Goal: Transaction & Acquisition: Obtain resource

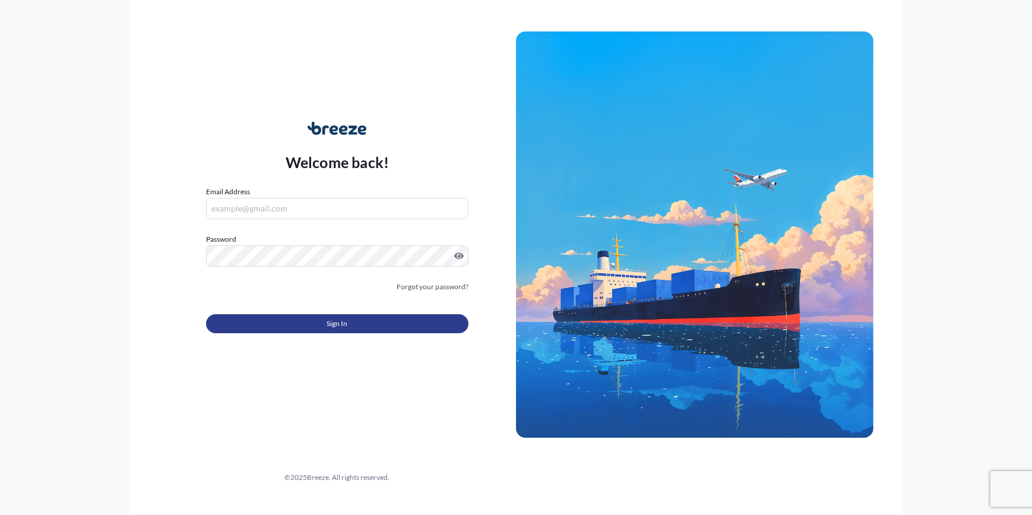
type input "[PERSON_NAME][EMAIL_ADDRESS][PERSON_NAME][DOMAIN_NAME]"
click at [348, 324] on button "Sign In" at bounding box center [337, 323] width 262 height 19
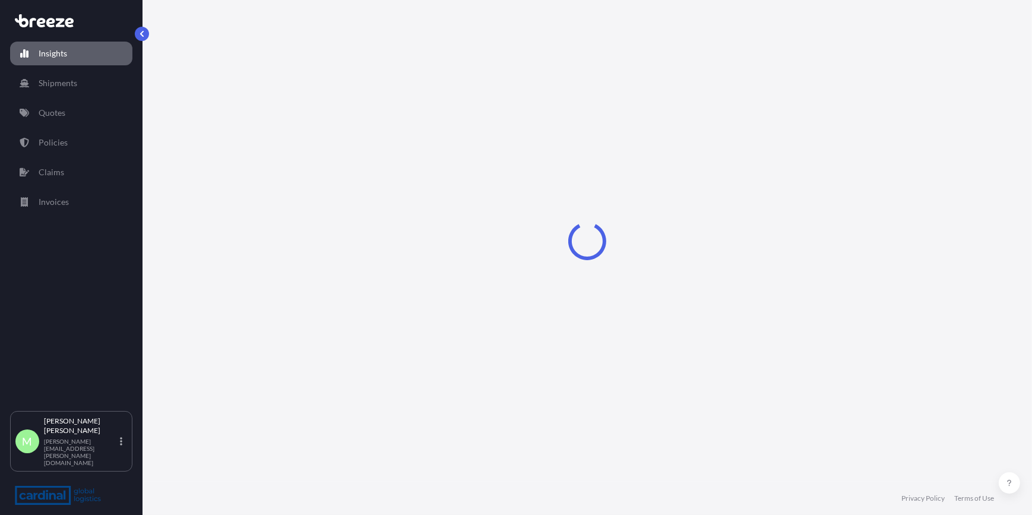
select select "2025"
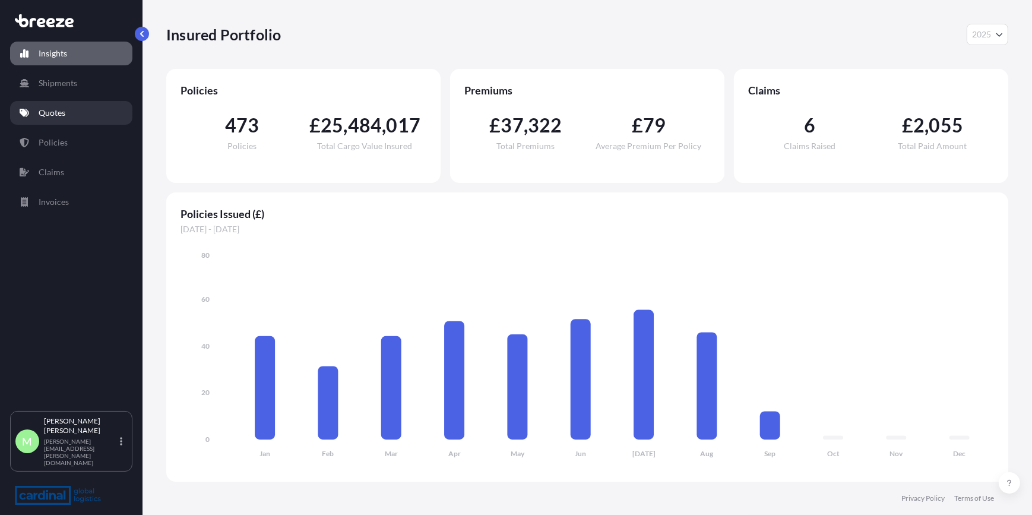
click at [82, 114] on link "Quotes" at bounding box center [71, 113] width 122 height 24
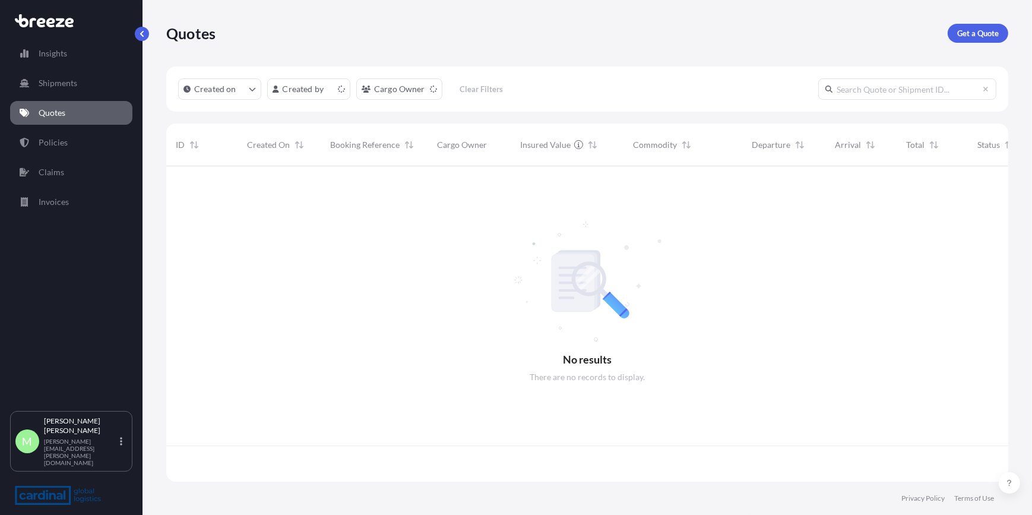
scroll to position [314, 834]
click at [980, 32] on p "Get a Quote" at bounding box center [978, 33] width 42 height 12
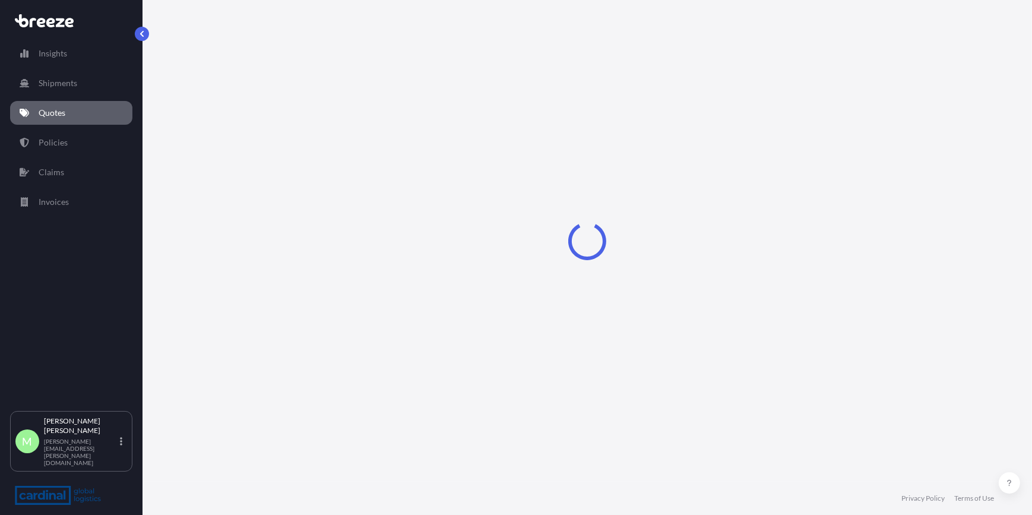
select select "Sea"
select select "1"
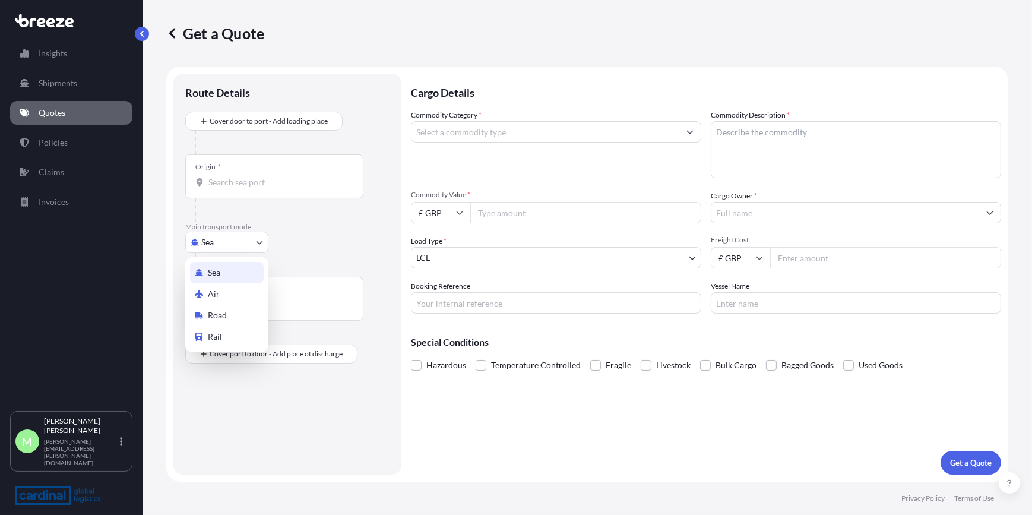
click at [227, 235] on body "Insights Shipments Quotes Policies Claims Invoices M Megan Stealey megan.steale…" at bounding box center [516, 257] width 1032 height 515
click at [255, 310] on div "Road" at bounding box center [227, 315] width 74 height 21
select select "Road"
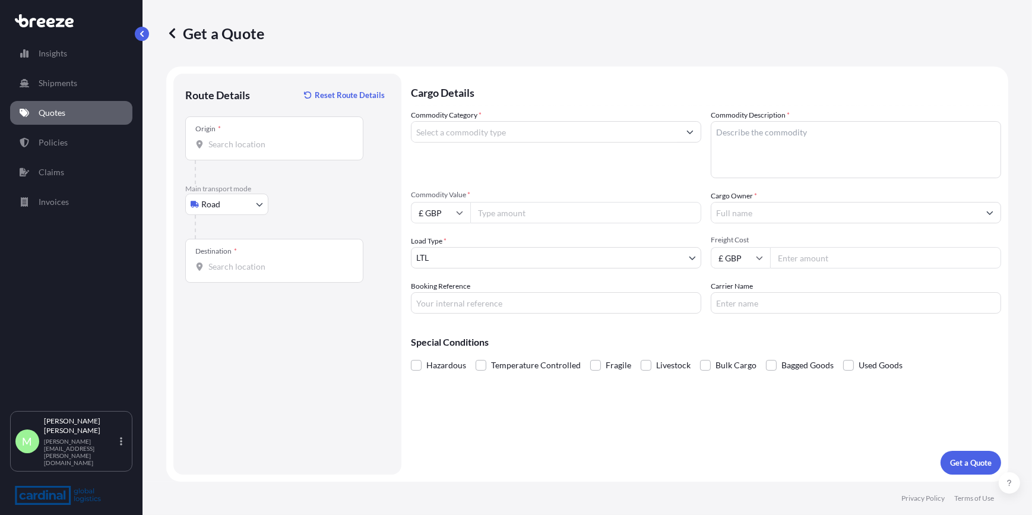
click at [243, 154] on div "Origin *" at bounding box center [274, 138] width 178 height 44
click at [243, 150] on input "Origin *" at bounding box center [278, 144] width 140 height 12
click at [239, 158] on div "Origin *" at bounding box center [274, 138] width 178 height 44
click at [239, 150] on input "Origin * Please select an origin" at bounding box center [278, 144] width 140 height 12
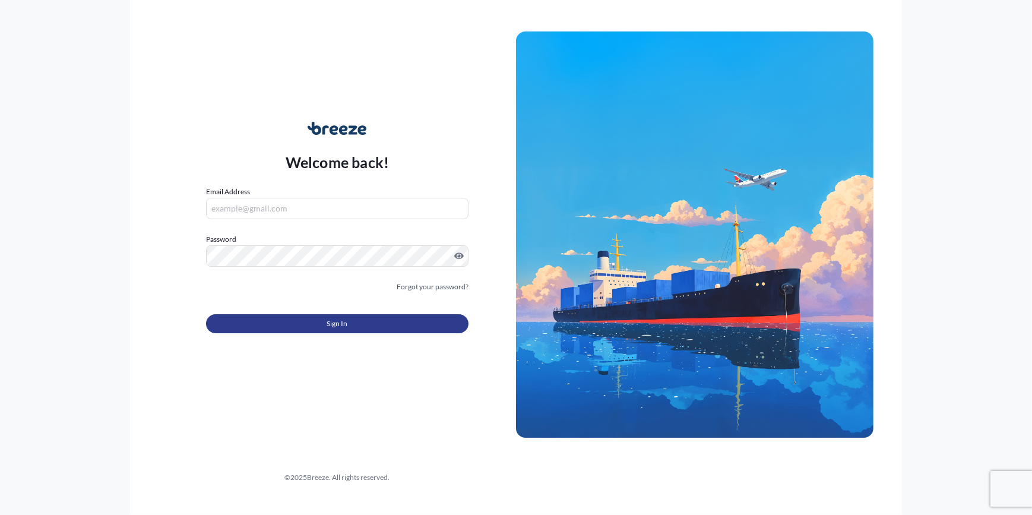
type input "[PERSON_NAME][EMAIL_ADDRESS][PERSON_NAME][DOMAIN_NAME]"
click at [378, 327] on button "Sign In" at bounding box center [337, 323] width 262 height 19
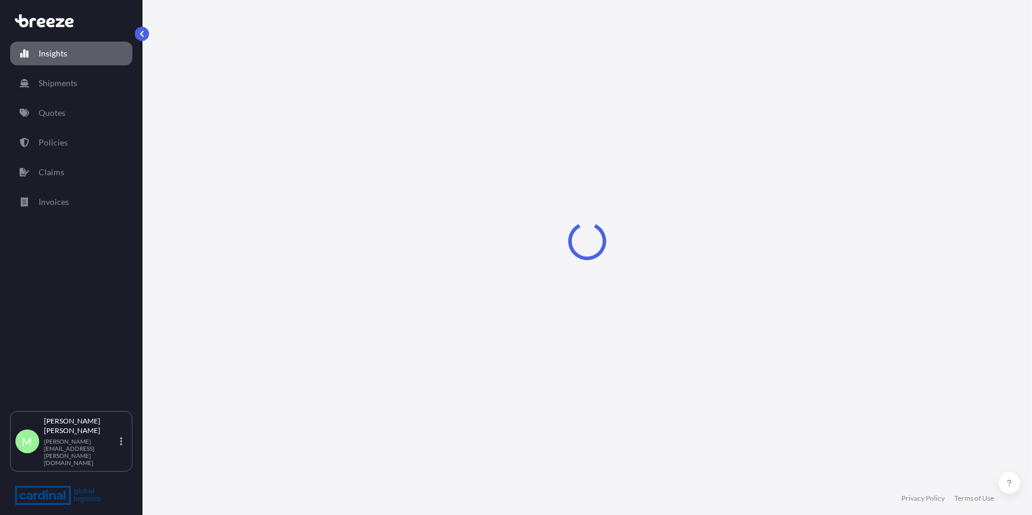
select select "2025"
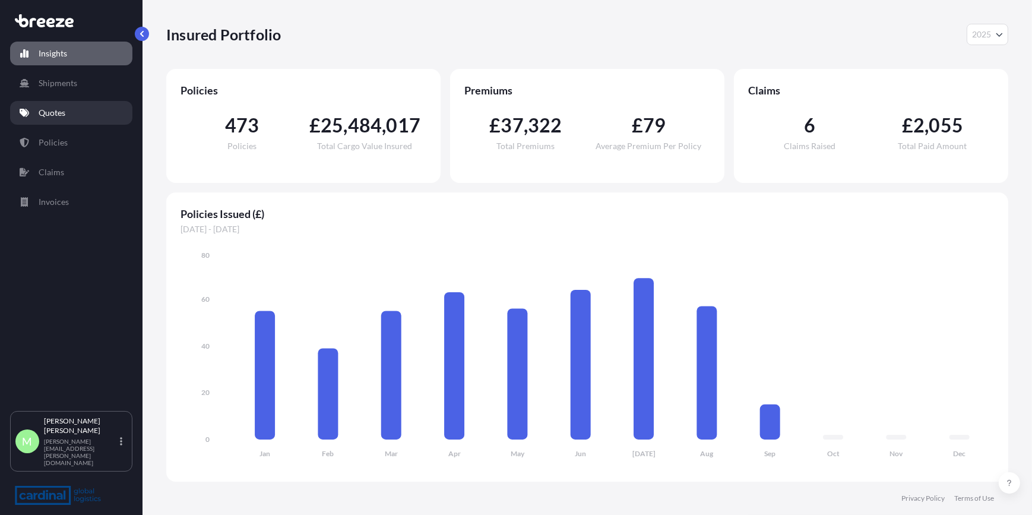
click at [44, 121] on link "Quotes" at bounding box center [71, 113] width 122 height 24
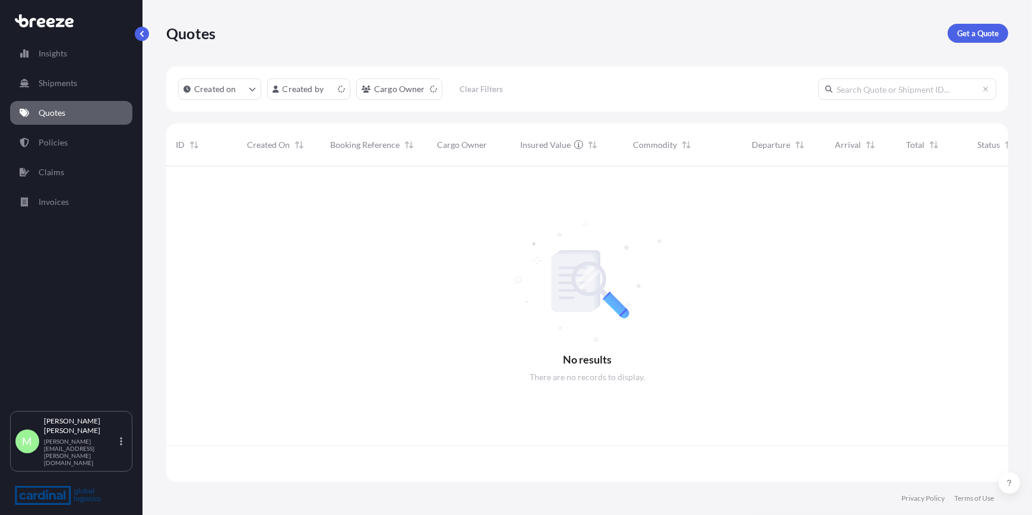
scroll to position [314, 834]
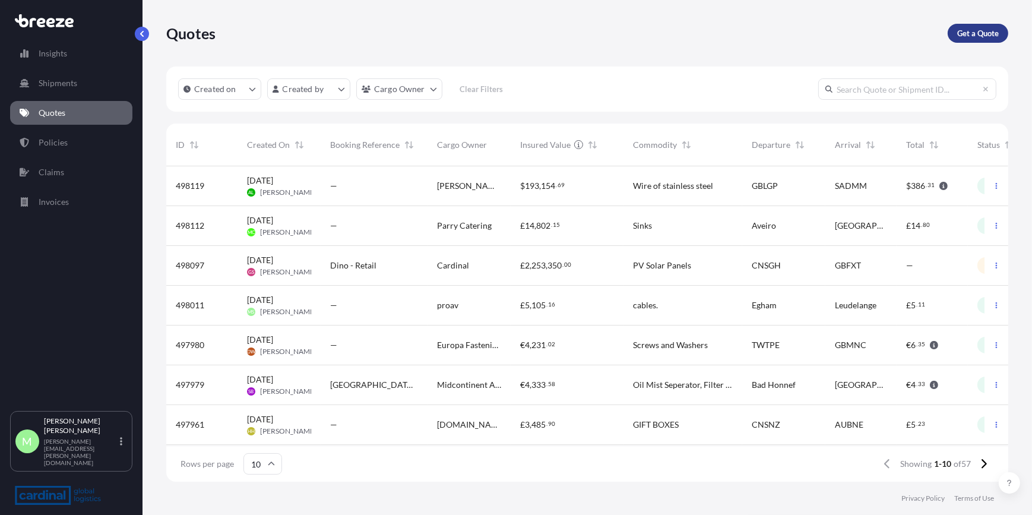
click at [969, 34] on p "Get a Quote" at bounding box center [978, 33] width 42 height 12
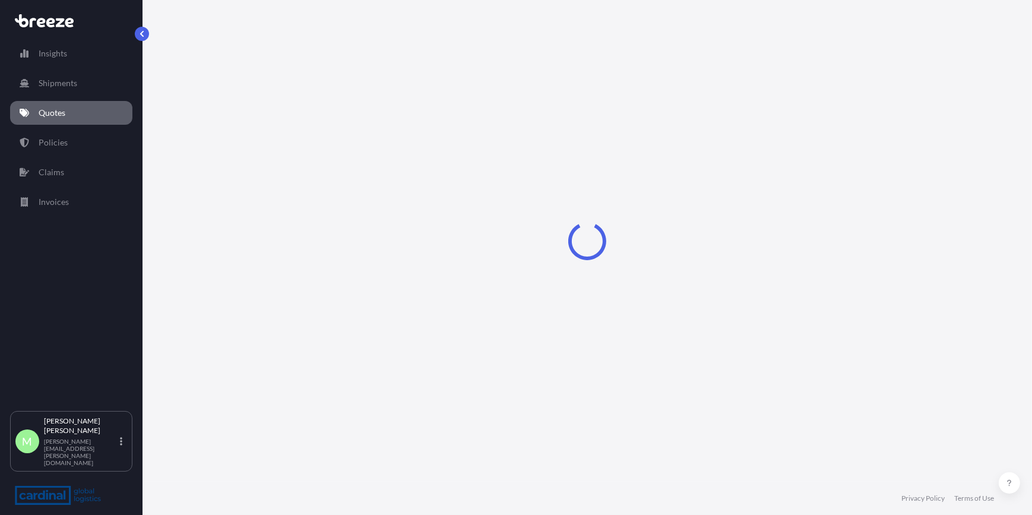
select select "Sea"
select select "1"
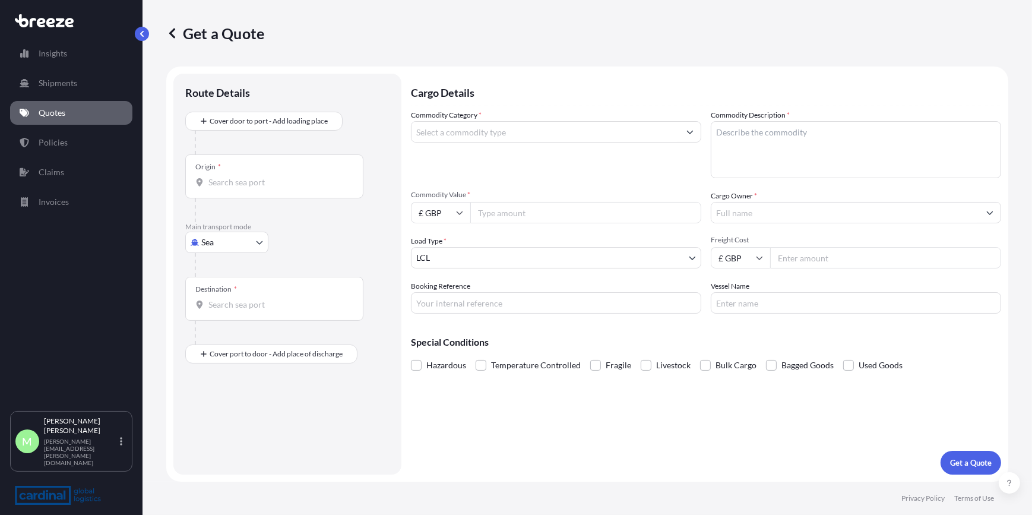
click at [218, 226] on p "Main transport mode" at bounding box center [287, 227] width 204 height 10
click at [220, 238] on body "Insights Shipments Quotes Policies Claims Invoices M [PERSON_NAME] [PERSON_NAME…" at bounding box center [516, 257] width 1032 height 515
click at [233, 312] on div "Road" at bounding box center [227, 315] width 74 height 21
select select "Road"
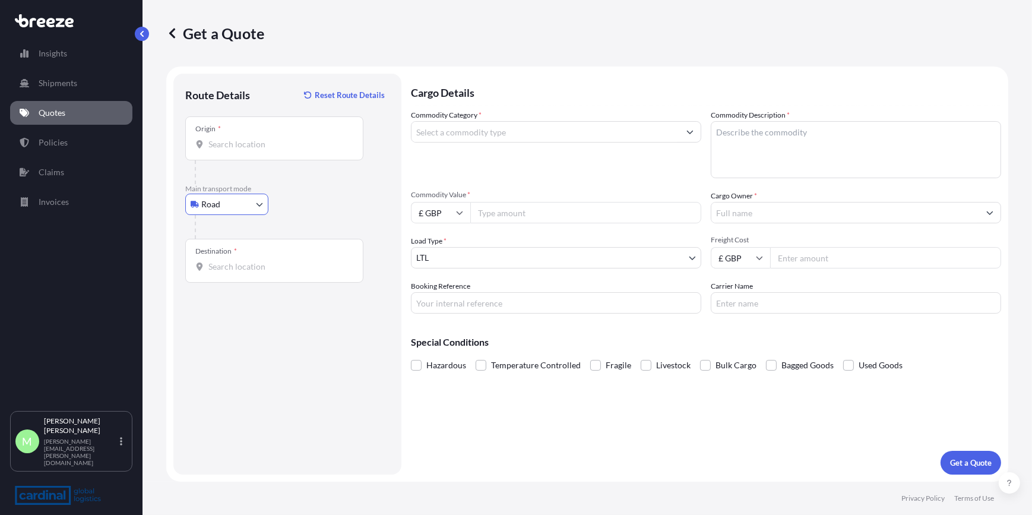
click at [273, 154] on div "Origin *" at bounding box center [274, 138] width 178 height 44
click at [273, 150] on input "Origin *" at bounding box center [278, 144] width 140 height 12
click at [181, 328] on div "Route Details Reset Route Details Place of loading Road Road Rail Origin * Plea…" at bounding box center [287, 274] width 228 height 401
click at [221, 154] on div "Origin *" at bounding box center [274, 138] width 178 height 44
click at [221, 150] on input "Origin * Please select an origin" at bounding box center [278, 144] width 140 height 12
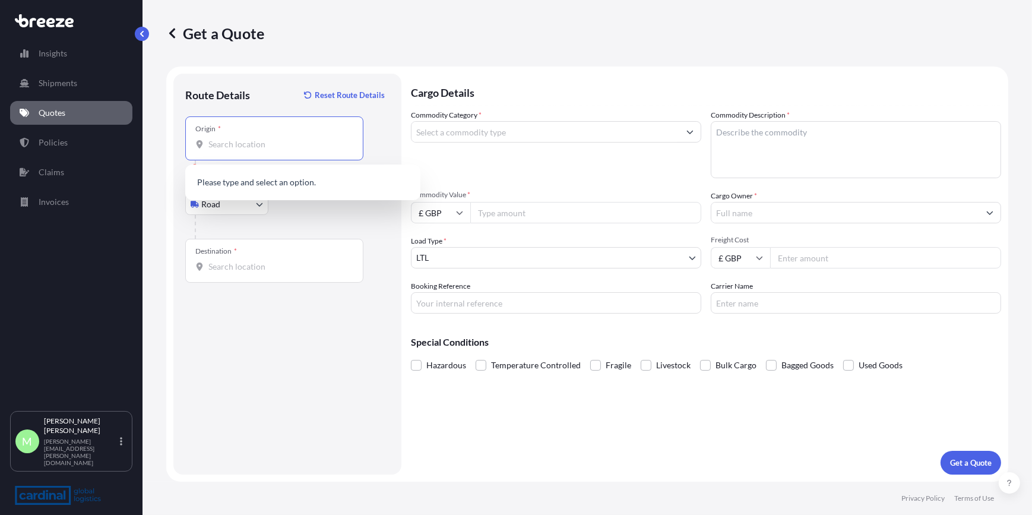
type input "v"
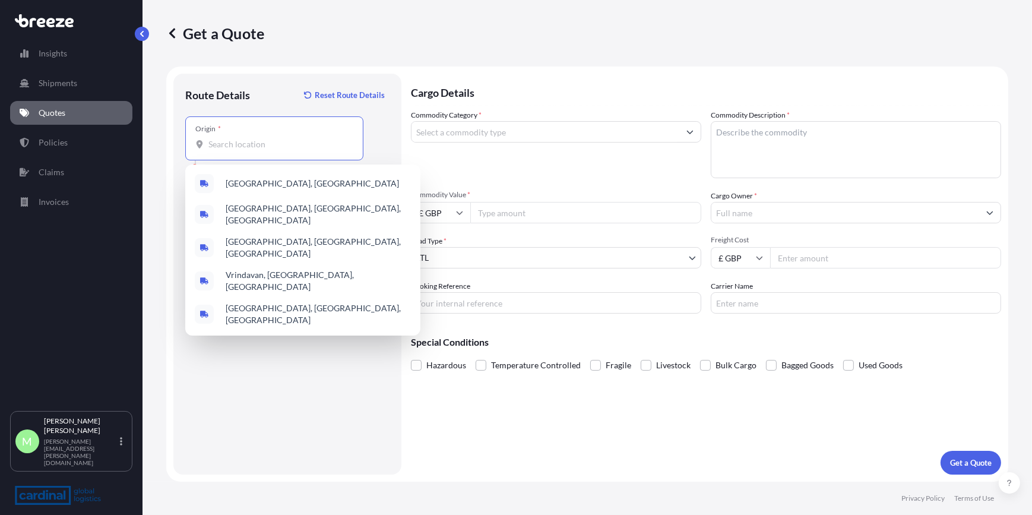
paste input "London EC3A 7AG"
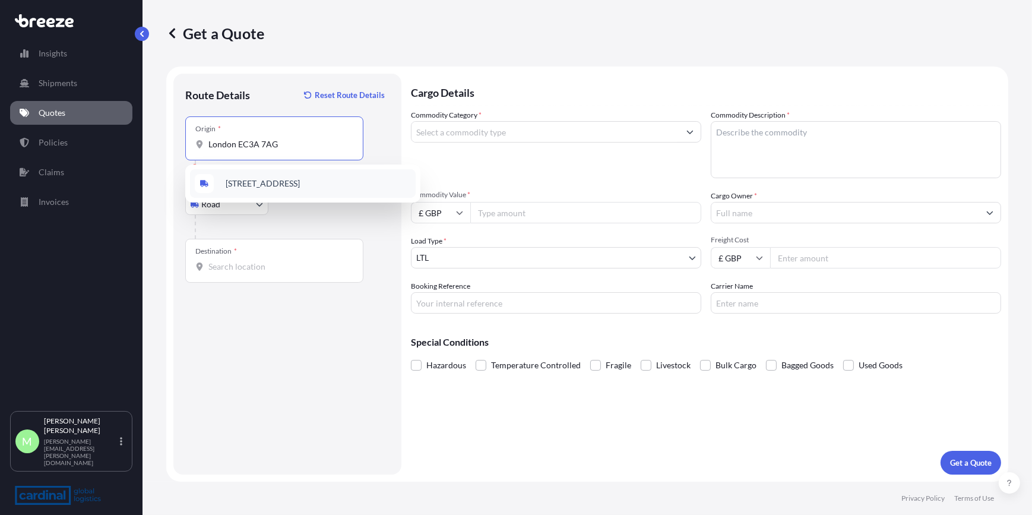
click at [311, 188] on div "[STREET_ADDRESS]" at bounding box center [303, 183] width 226 height 29
type input "[STREET_ADDRESS]"
click at [255, 252] on div "Destination *" at bounding box center [274, 261] width 178 height 44
click at [255, 261] on input "Destination *" at bounding box center [278, 267] width 140 height 12
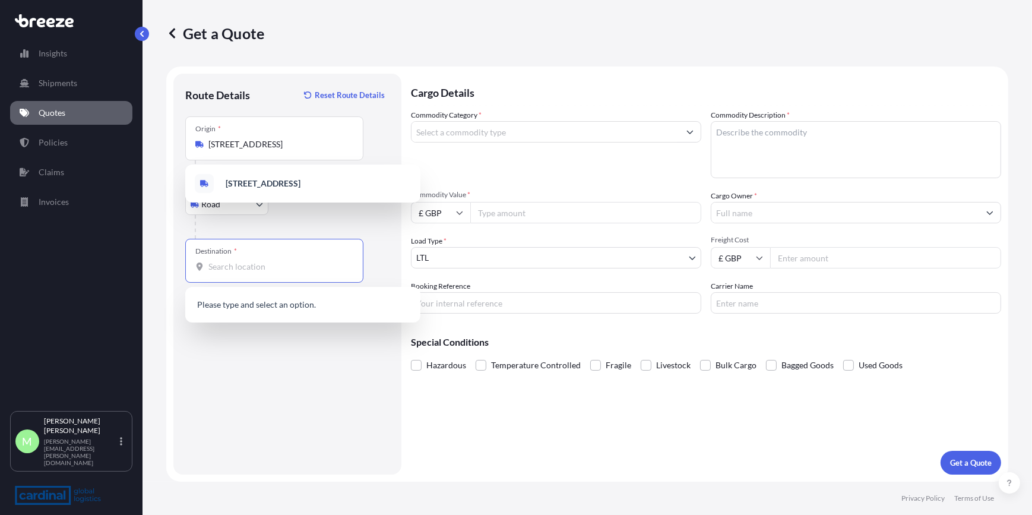
paste input "VLT 1320 | [GEOGRAPHIC_DATA]"
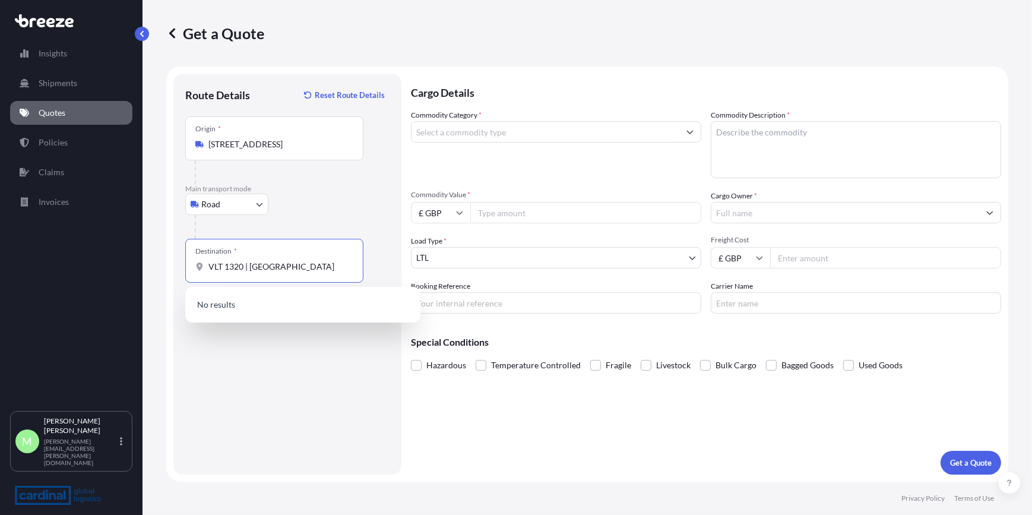
click at [307, 263] on input "VLT 1320 | [GEOGRAPHIC_DATA]" at bounding box center [278, 267] width 140 height 12
click at [448, 138] on input "Commodity Category *" at bounding box center [546, 131] width 268 height 21
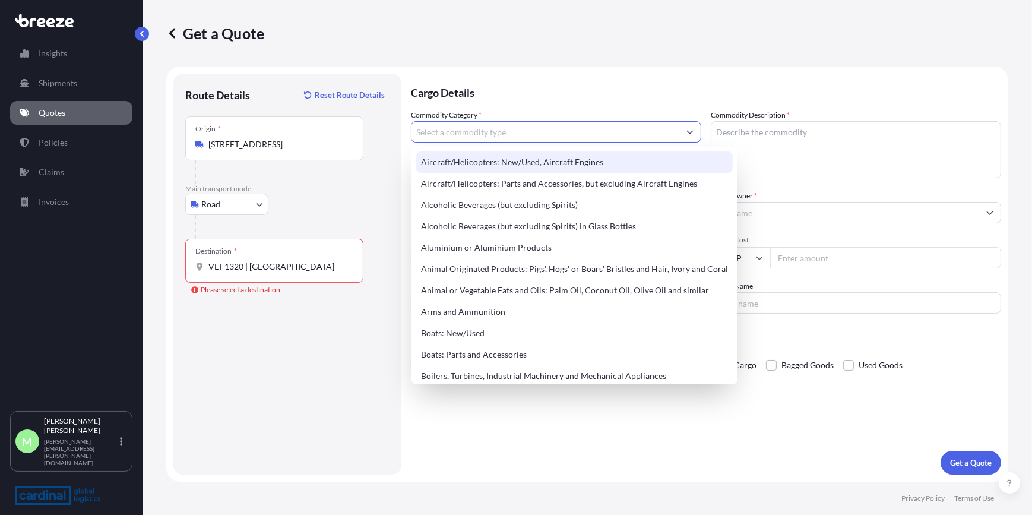
click at [306, 267] on input "VLT 1320 | [GEOGRAPHIC_DATA]" at bounding box center [278, 267] width 140 height 12
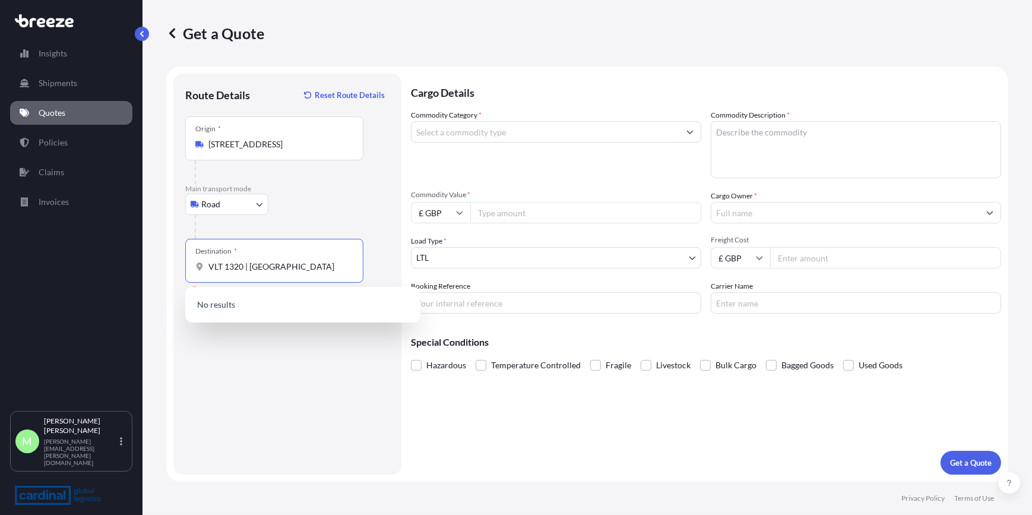
drag, startPoint x: 245, startPoint y: 268, endPoint x: 128, endPoint y: 269, distance: 117.6
click at [128, 269] on div "Insights Shipments Quotes Policies Claims Invoices M [PERSON_NAME] [PERSON_NAME…" at bounding box center [516, 257] width 1032 height 515
type input "| [GEOGRAPHIC_DATA]"
drag, startPoint x: 252, startPoint y: 264, endPoint x: 144, endPoint y: 271, distance: 109.0
click at [147, 271] on div "Get a Quote Route Details Reset Route Details Place of loading Road Road Rail O…" at bounding box center [588, 241] width 890 height 482
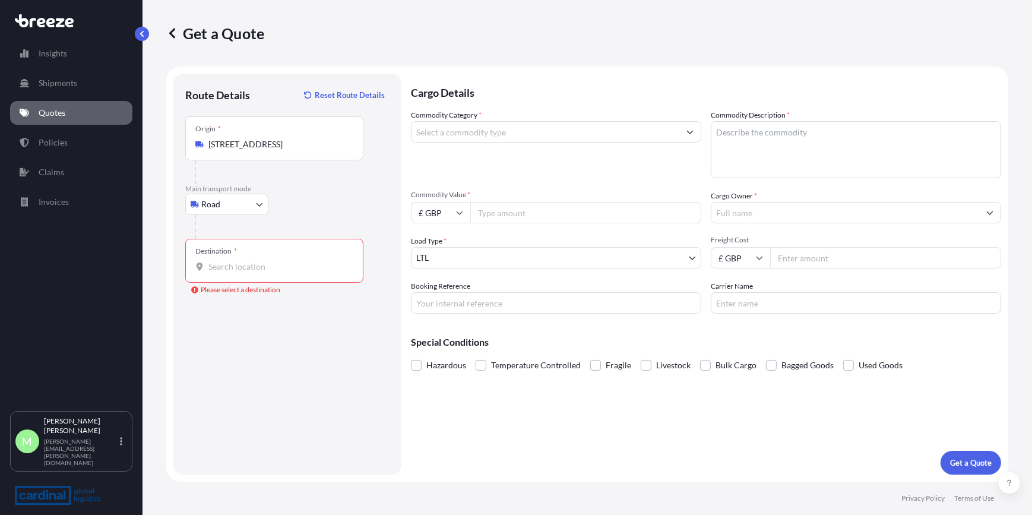
click at [320, 267] on input "Destination * Please select a destination" at bounding box center [278, 267] width 140 height 12
paste input "Lockton European Brokers Limited, Level 4 | [STREET_ADDRESS]"
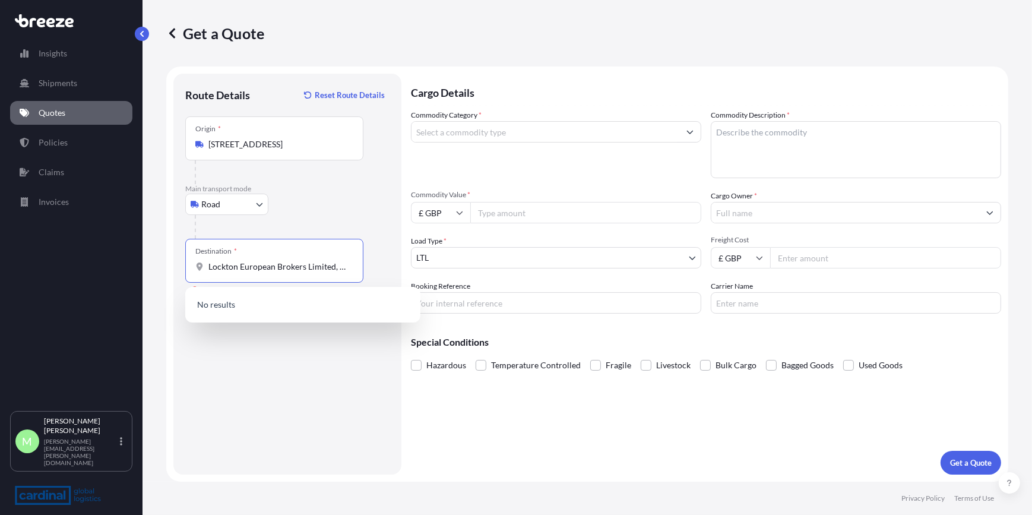
scroll to position [0, 186]
click at [320, 266] on input "Lockton European Brokers Limited, Level 4 | [STREET_ADDRESS]" at bounding box center [278, 267] width 140 height 12
click at [283, 268] on input "Lockton European Brokers Limited, Level 4 | [GEOGRAPHIC_DATA] | [GEOGRAPHIC_DAT…" at bounding box center [278, 267] width 140 height 12
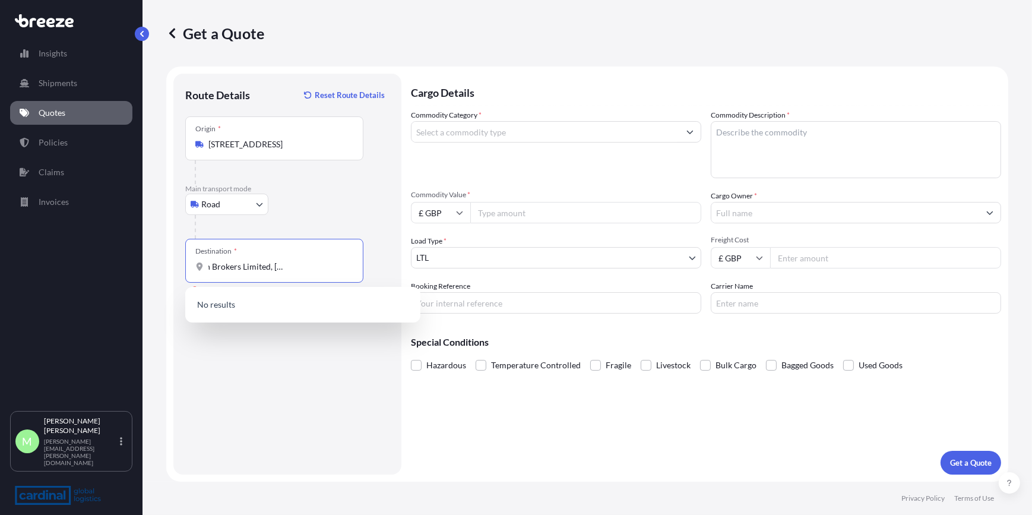
click at [252, 268] on input "Lockton European Brokers Limited, [STREET_ADDRESS]" at bounding box center [278, 267] width 140 height 12
drag, startPoint x: 227, startPoint y: 270, endPoint x: 303, endPoint y: 271, distance: 76.0
click at [302, 271] on input "Lockton European Brokers Limited, [STREET_ADDRESS]" at bounding box center [278, 267] width 140 height 12
click at [267, 264] on input "Lockton European Brokers Limited, [STREET_ADDRESS]" at bounding box center [278, 267] width 140 height 12
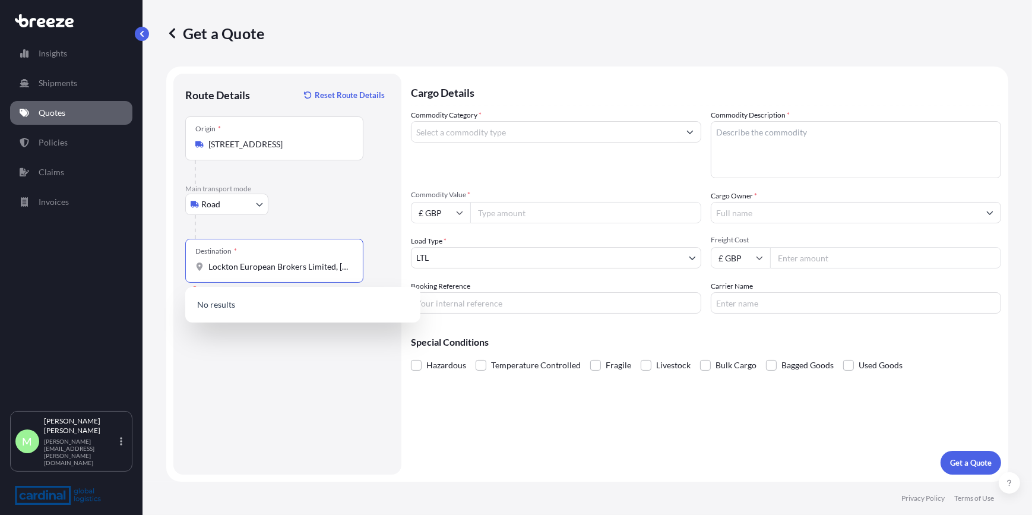
scroll to position [0, 176]
drag, startPoint x: 305, startPoint y: 262, endPoint x: 458, endPoint y: 265, distance: 153.2
click at [458, 265] on form "Route Details Reset Route Details Place of loading Road Road Rail Origin * [GEO…" at bounding box center [587, 274] width 842 height 415
click at [328, 312] on p "No results" at bounding box center [303, 305] width 226 height 26
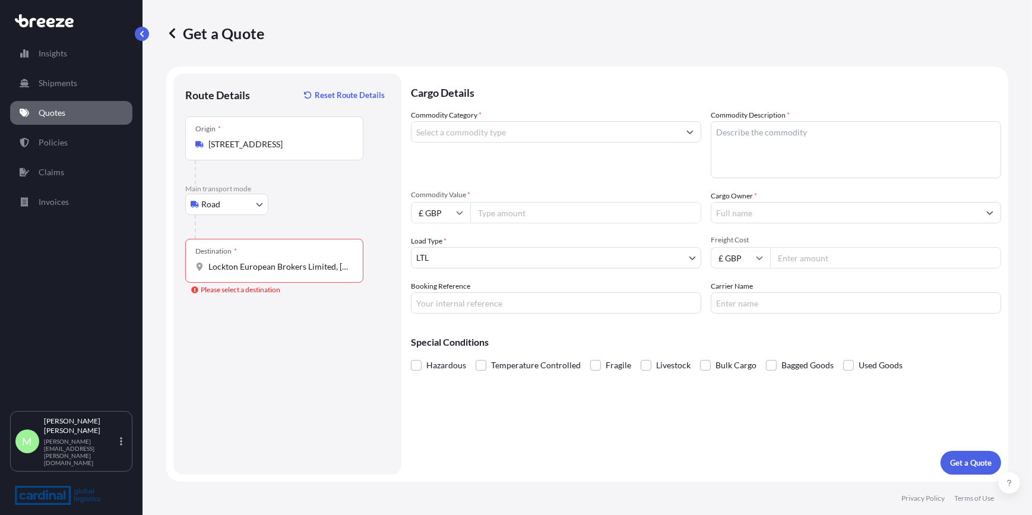
click at [324, 268] on input "Lockton European Brokers Limited, [STREET_ADDRESS]" at bounding box center [278, 267] width 140 height 12
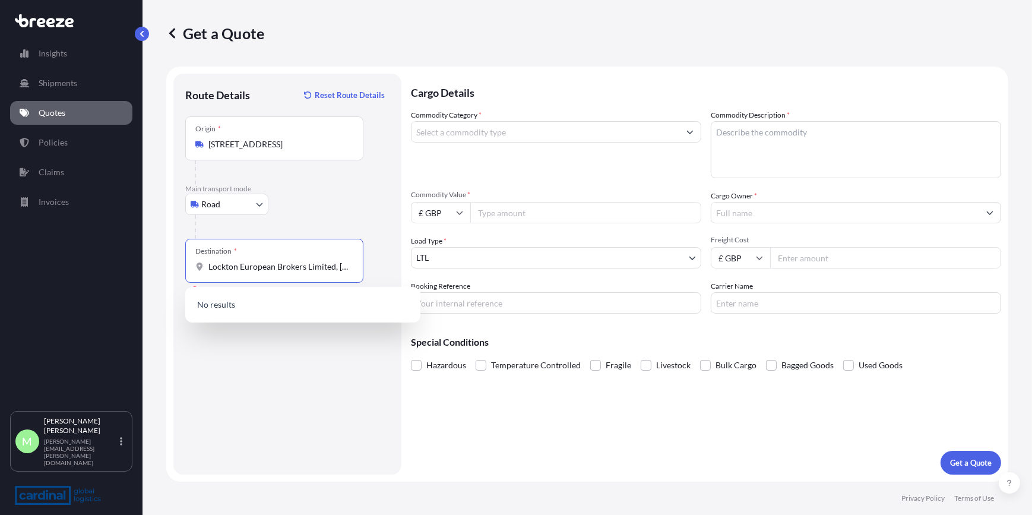
click at [264, 287] on div "No results" at bounding box center [302, 305] width 235 height 36
click at [264, 311] on p "No results" at bounding box center [303, 305] width 226 height 26
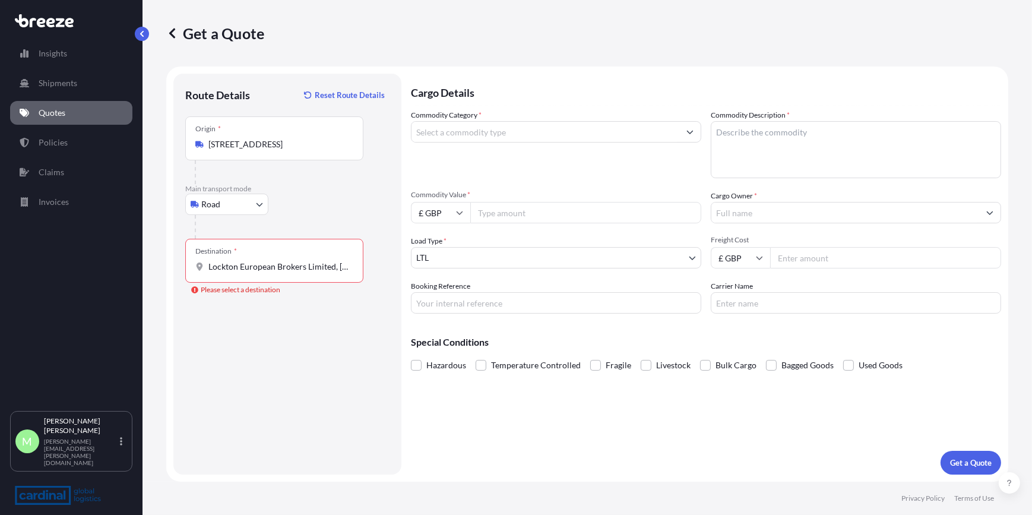
drag, startPoint x: 268, startPoint y: 273, endPoint x: 233, endPoint y: 265, distance: 36.6
click at [256, 273] on div "Destination * Lockton European Brokers Limited, Level 4 | [STREET_ADDRESS]" at bounding box center [274, 261] width 178 height 44
click at [256, 273] on input "Lockton European Brokers Limited, [STREET_ADDRESS]" at bounding box center [278, 267] width 140 height 12
drag, startPoint x: 207, startPoint y: 265, endPoint x: 333, endPoint y: 262, distance: 125.4
click at [333, 262] on div "Lockton European Brokers Limited, [STREET_ADDRESS]" at bounding box center [274, 267] width 158 height 12
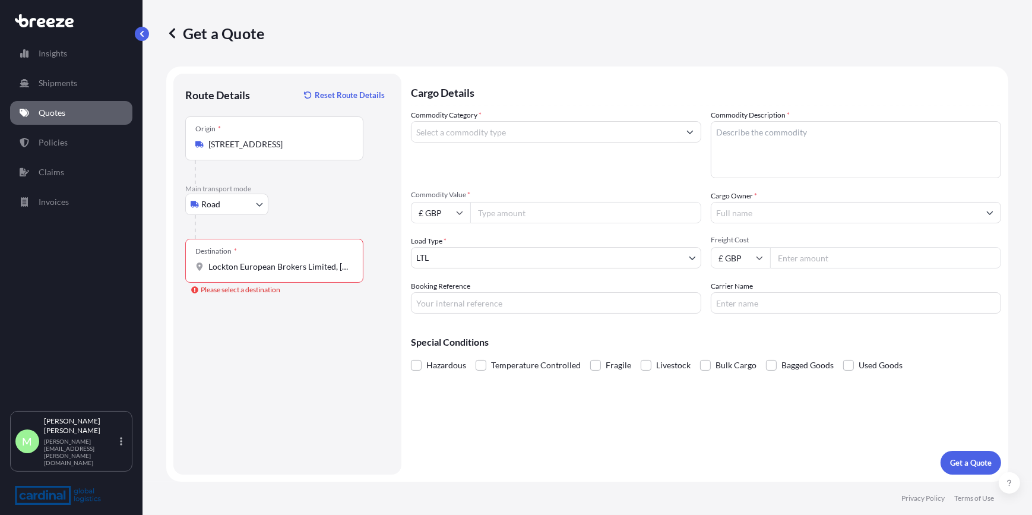
click at [333, 262] on input "Lockton European Brokers Limited, [STREET_ADDRESS]" at bounding box center [278, 267] width 140 height 12
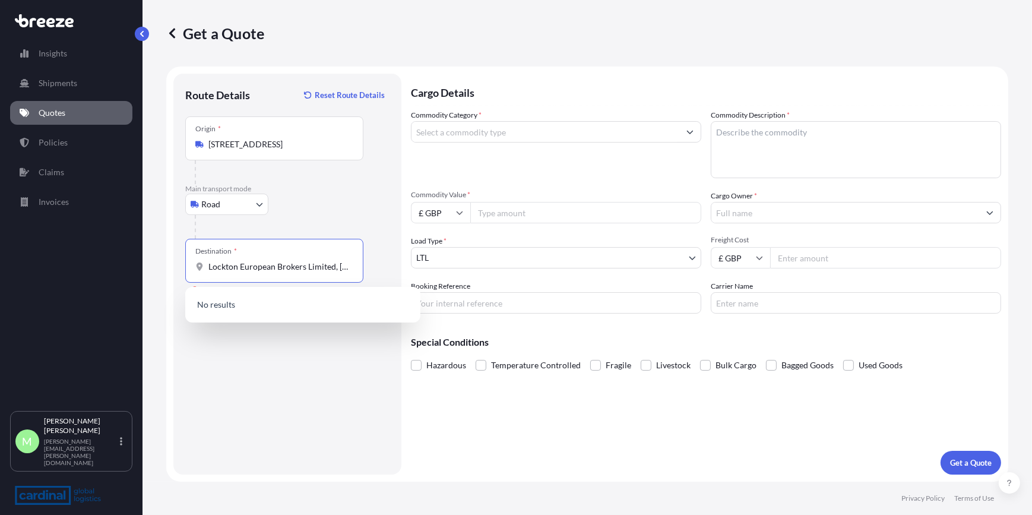
drag, startPoint x: 345, startPoint y: 264, endPoint x: 89, endPoint y: 273, distance: 256.1
click at [87, 272] on div "Insights Shipments Quotes Policies Claims Invoices M [PERSON_NAME] [PERSON_NAME…" at bounding box center [516, 257] width 1032 height 515
drag, startPoint x: 322, startPoint y: 267, endPoint x: 89, endPoint y: 267, distance: 233.4
click at [90, 267] on div "Insights Shipments Quotes Policies Claims Invoices M [PERSON_NAME] [PERSON_NAME…" at bounding box center [516, 257] width 1032 height 515
type input "VLT 1320 [GEOGRAPHIC_DATA]"
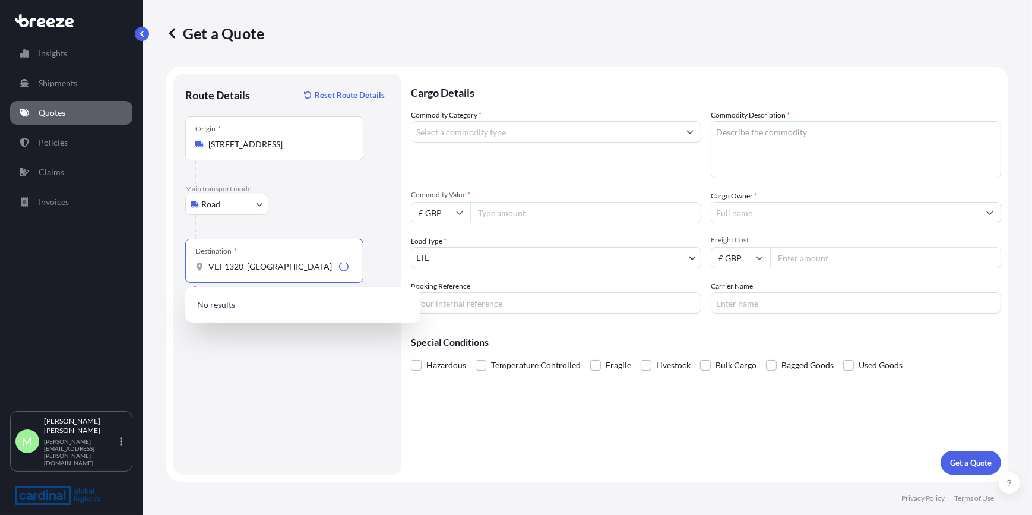
click at [267, 302] on p "No results" at bounding box center [303, 305] width 226 height 26
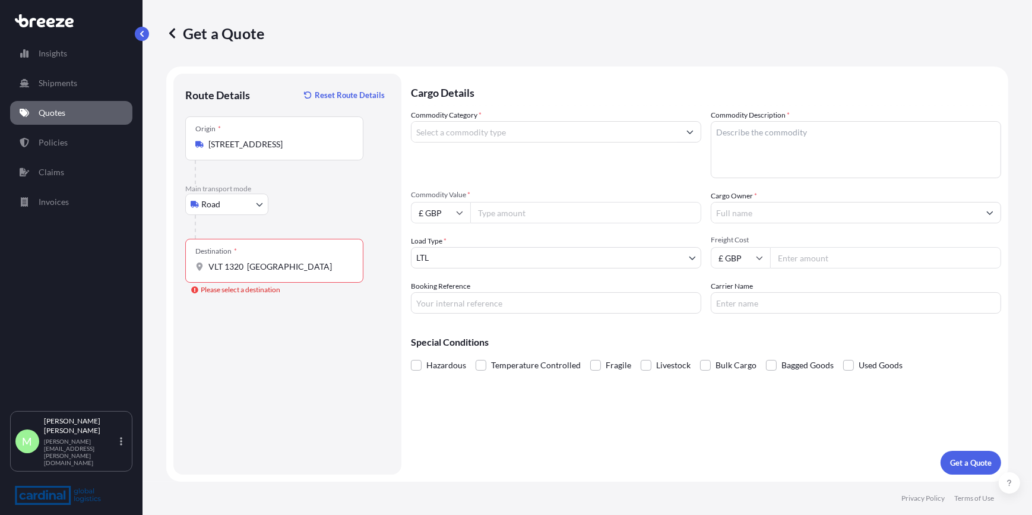
click at [284, 273] on div "Destination * VLT 1320 [GEOGRAPHIC_DATA]" at bounding box center [274, 261] width 178 height 44
click at [284, 273] on input "VLT 1320 [GEOGRAPHIC_DATA]" at bounding box center [278, 267] width 140 height 12
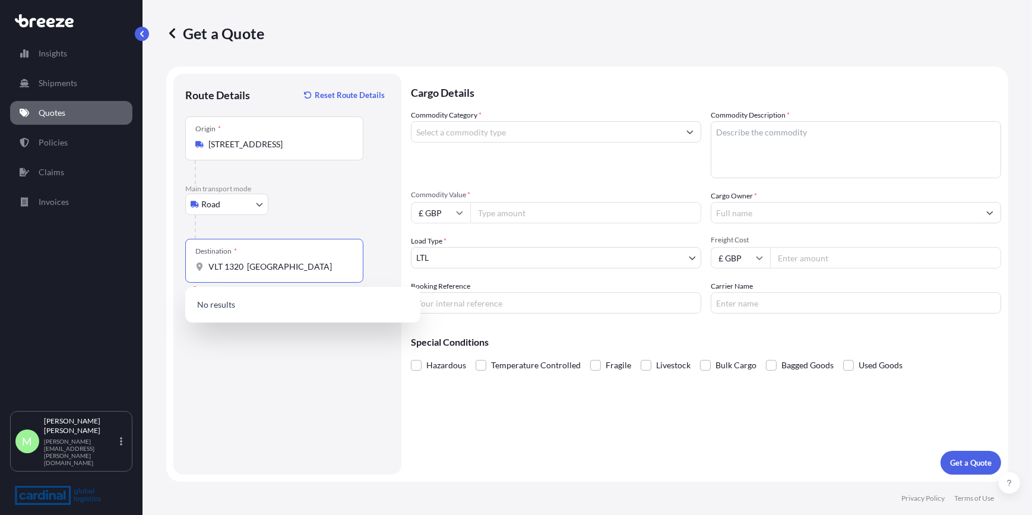
click at [311, 276] on div "Destination * VLT 1320 [GEOGRAPHIC_DATA]" at bounding box center [274, 261] width 178 height 44
click at [311, 273] on input "VLT 1320 [GEOGRAPHIC_DATA]" at bounding box center [278, 267] width 140 height 12
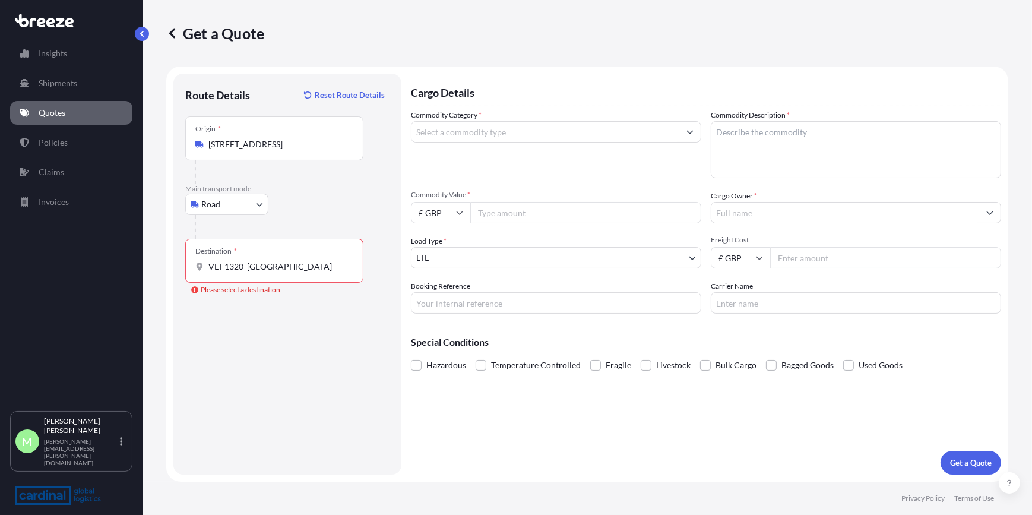
click at [462, 150] on div "Commodity Category *" at bounding box center [556, 143] width 290 height 69
click at [468, 141] on input "Commodity Category *" at bounding box center [546, 131] width 268 height 21
type input "c"
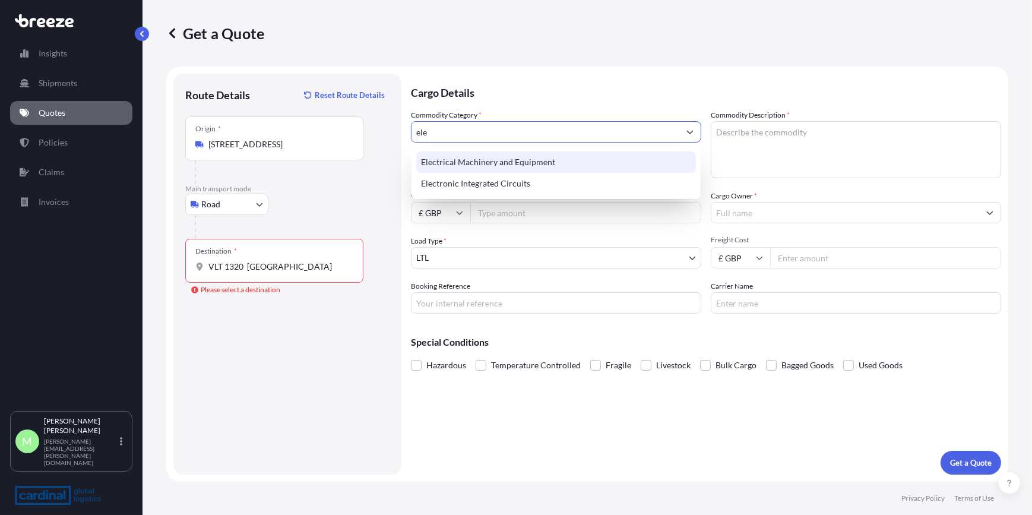
click at [540, 160] on div "Electrical Machinery and Equipment" at bounding box center [556, 161] width 280 height 21
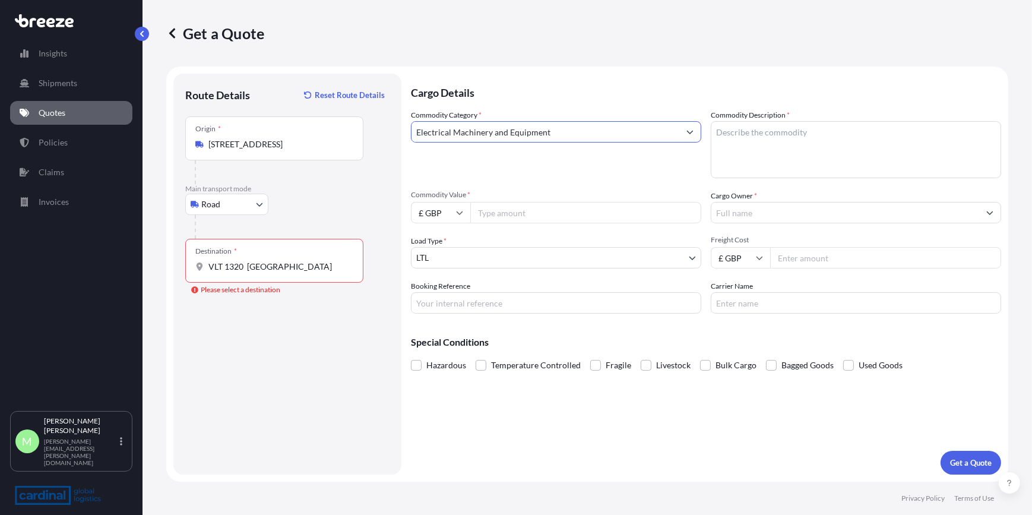
type input "Electrical Machinery and Equipment"
drag, startPoint x: 741, startPoint y: 142, endPoint x: 748, endPoint y: 138, distance: 7.4
click at [743, 141] on textarea "Commodity Description *" at bounding box center [856, 149] width 290 height 57
type textarea "cables"
click at [547, 221] on input "Commodity Value *" at bounding box center [585, 212] width 231 height 21
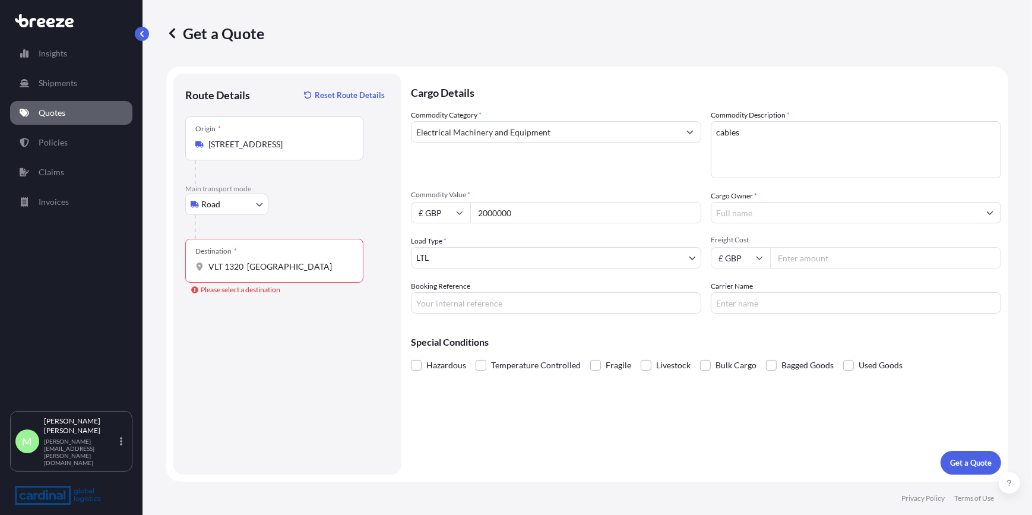
drag, startPoint x: 542, startPoint y: 217, endPoint x: 555, endPoint y: 220, distance: 12.8
click at [542, 217] on input "2000000" at bounding box center [585, 212] width 231 height 21
click at [417, 217] on div "£ GBP 2000000" at bounding box center [556, 212] width 290 height 21
paste input "."
type input "20000.00"
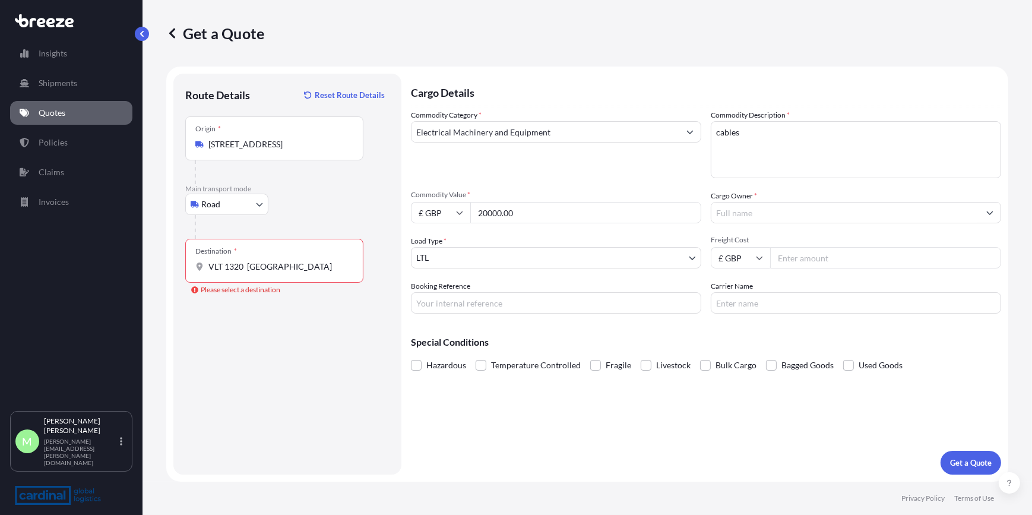
click at [749, 222] on input "Cargo Owner *" at bounding box center [845, 212] width 268 height 21
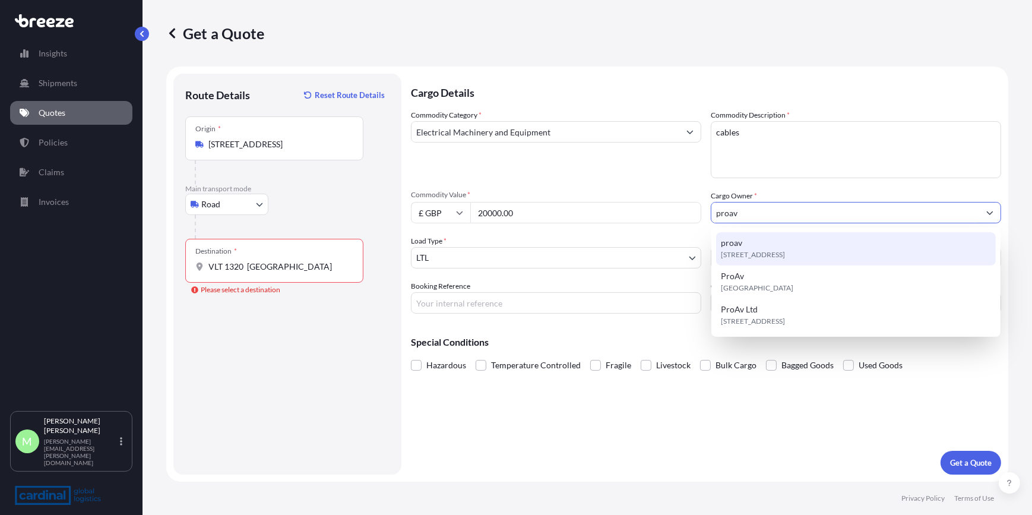
click at [767, 255] on span "[STREET_ADDRESS]" at bounding box center [753, 255] width 64 height 12
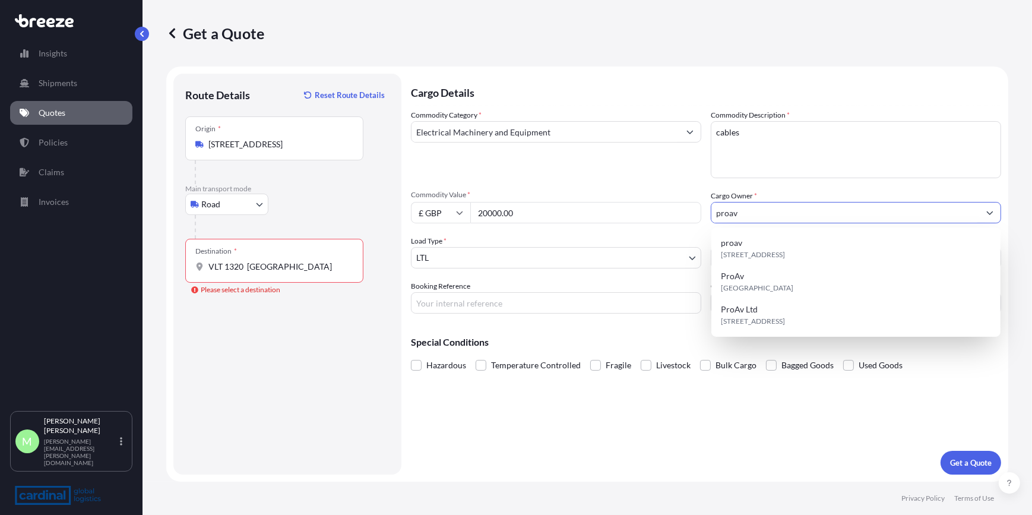
type input "ProAv"
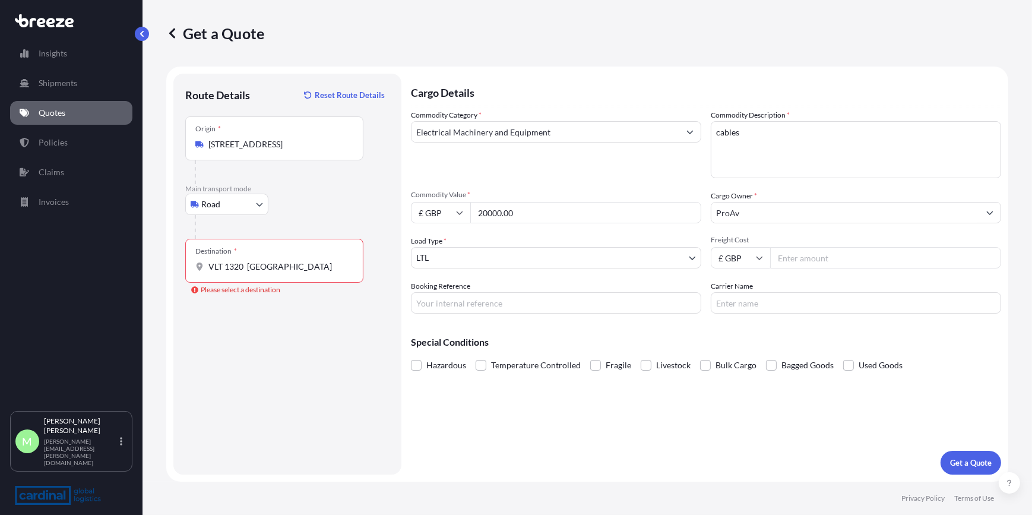
click at [798, 226] on div "Commodity Category * Electrical Machinery and Equipment Commodity Description *…" at bounding box center [706, 211] width 590 height 204
click at [816, 264] on input "Freight Cost" at bounding box center [885, 257] width 231 height 21
type input "3880"
click at [970, 467] on p "Get a Quote" at bounding box center [971, 463] width 42 height 12
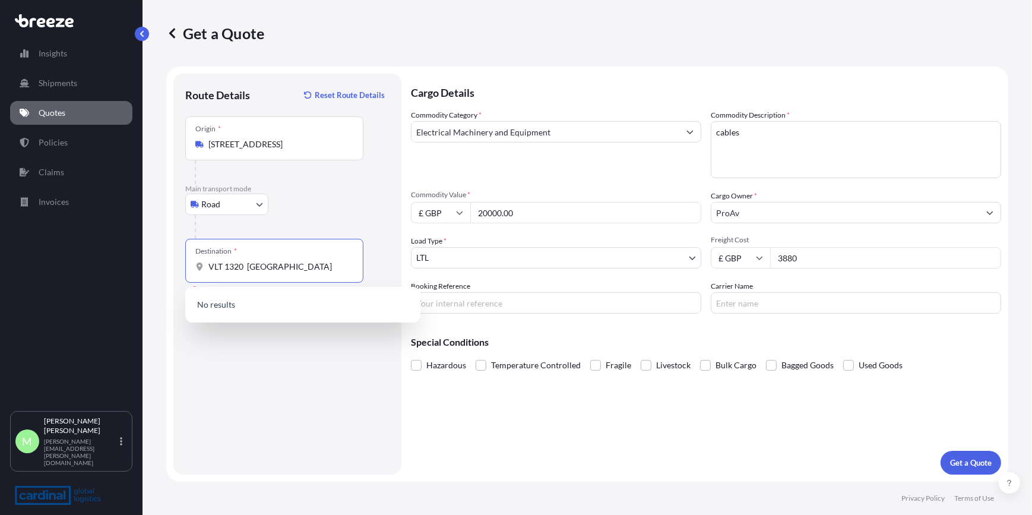
click at [312, 271] on input "VLT 1320 [GEOGRAPHIC_DATA]" at bounding box center [278, 267] width 140 height 12
drag, startPoint x: 312, startPoint y: 271, endPoint x: 62, endPoint y: 273, distance: 250.0
click at [62, 273] on div "Insights Shipments Quotes Policies Claims Invoices M [PERSON_NAME] [PERSON_NAME…" at bounding box center [516, 257] width 1032 height 515
click at [291, 261] on input "VLT 1320 [GEOGRAPHIC_DATA]" at bounding box center [278, 267] width 140 height 12
drag, startPoint x: 246, startPoint y: 268, endPoint x: 0, endPoint y: 274, distance: 246.5
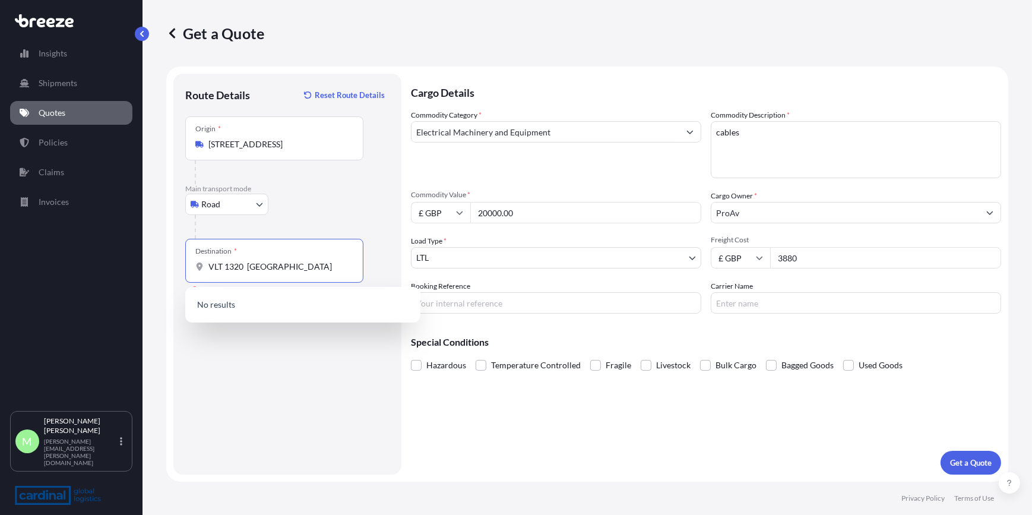
click at [0, 275] on html "0 options available. Insights Shipments Quotes Policies Claims Invoices M [PERS…" at bounding box center [516, 257] width 1032 height 515
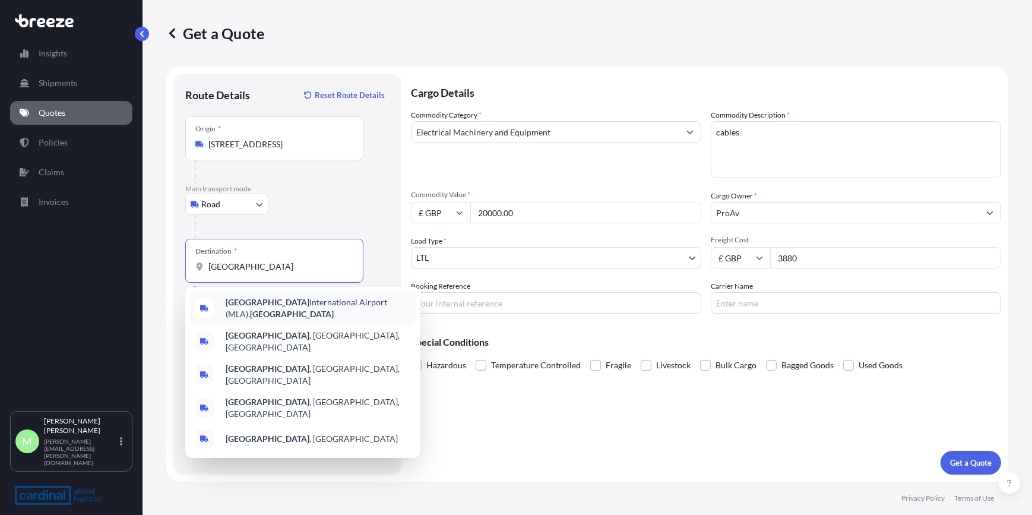
click at [322, 315] on div "[GEOGRAPHIC_DATA] (MLA), [GEOGRAPHIC_DATA]" at bounding box center [303, 308] width 226 height 33
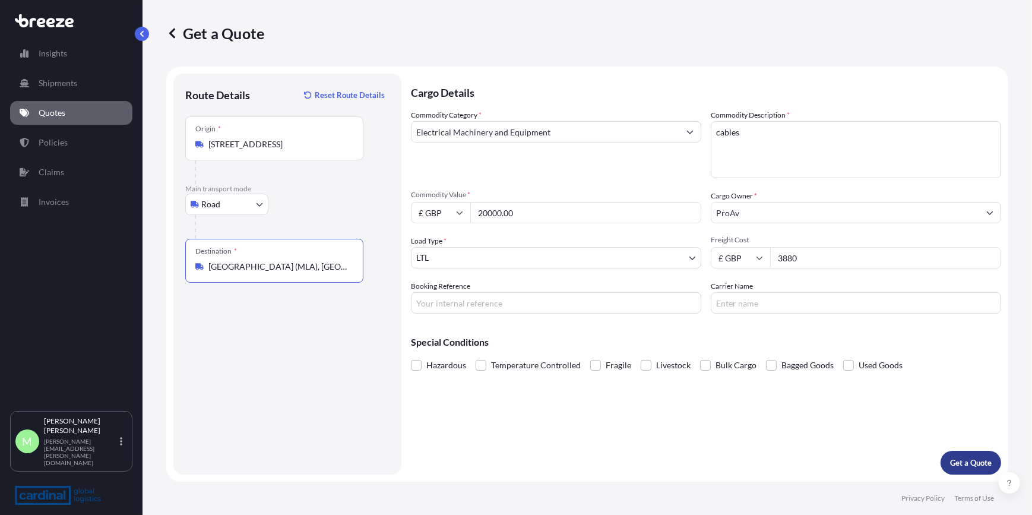
type input "[GEOGRAPHIC_DATA] (MLA), [GEOGRAPHIC_DATA]"
click at [980, 463] on p "Get a Quote" at bounding box center [971, 463] width 42 height 12
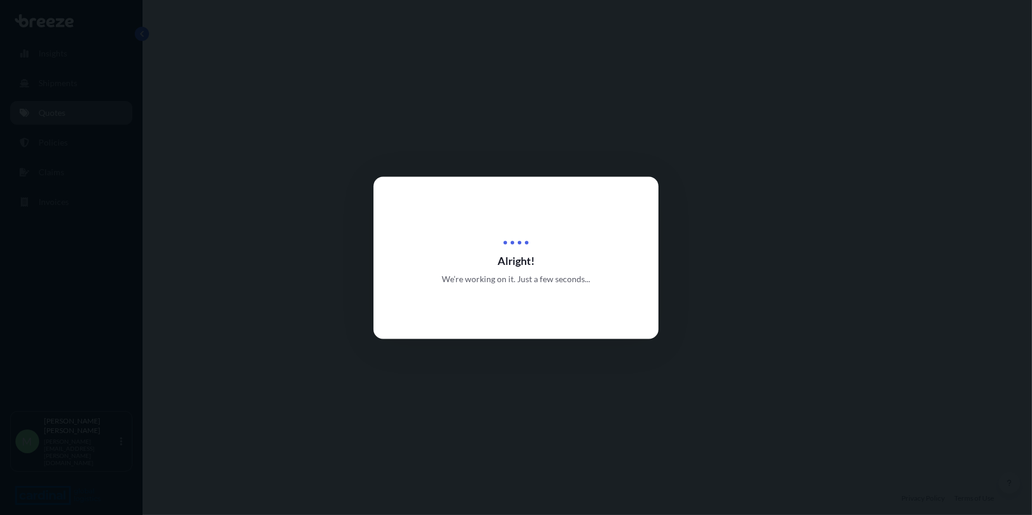
select select "Road"
select select "1"
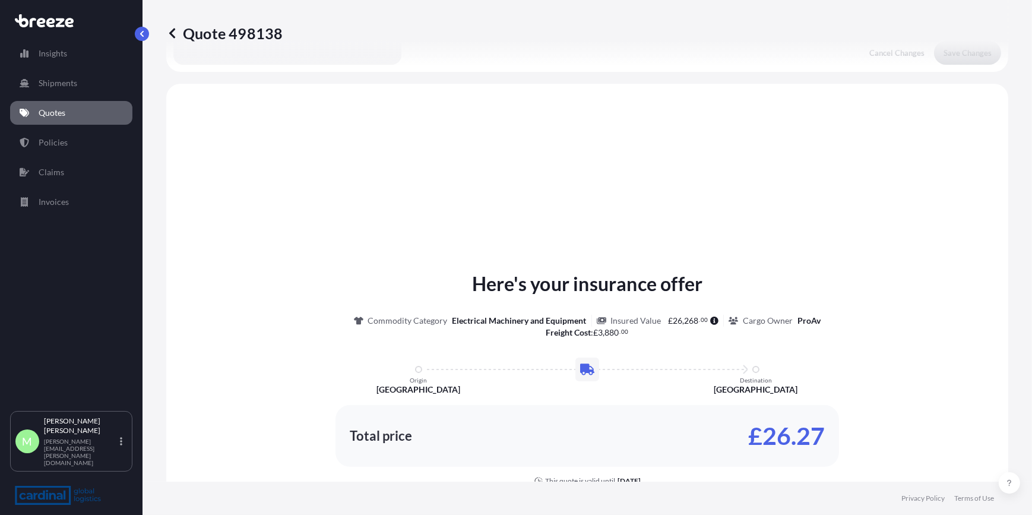
scroll to position [357, 0]
